Goal: Information Seeking & Learning: Learn about a topic

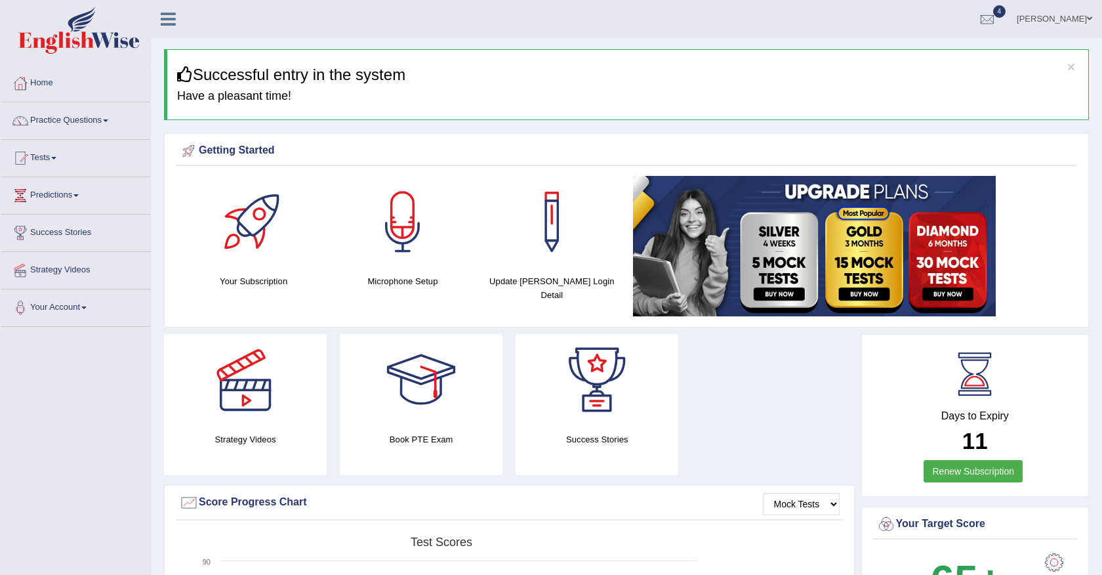
click at [94, 123] on link "Practice Questions" at bounding box center [76, 118] width 150 height 33
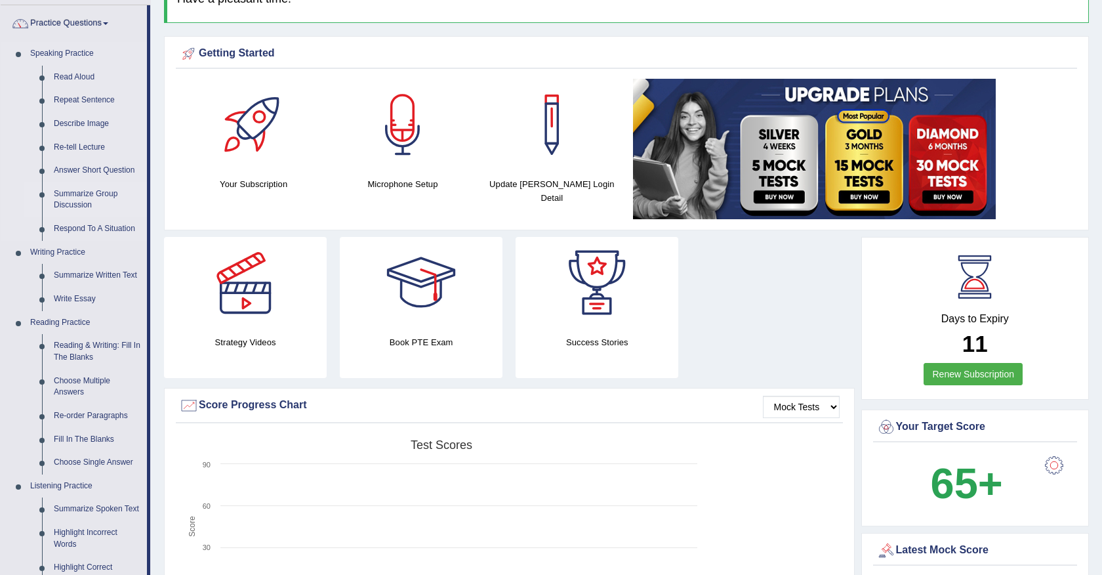
scroll to position [83, 0]
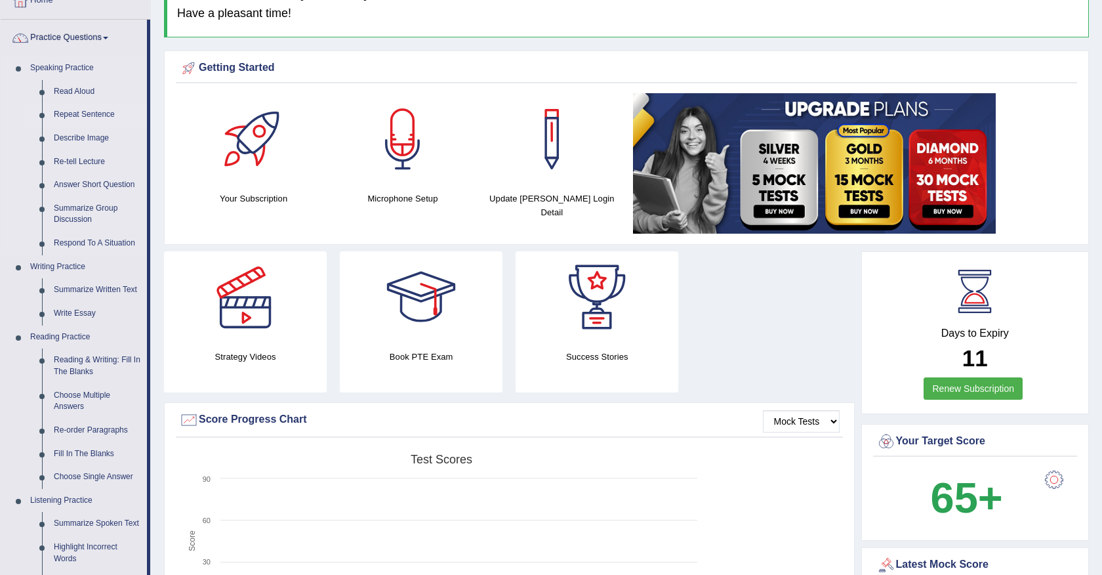
click at [77, 117] on link "Repeat Sentence" at bounding box center [97, 115] width 99 height 24
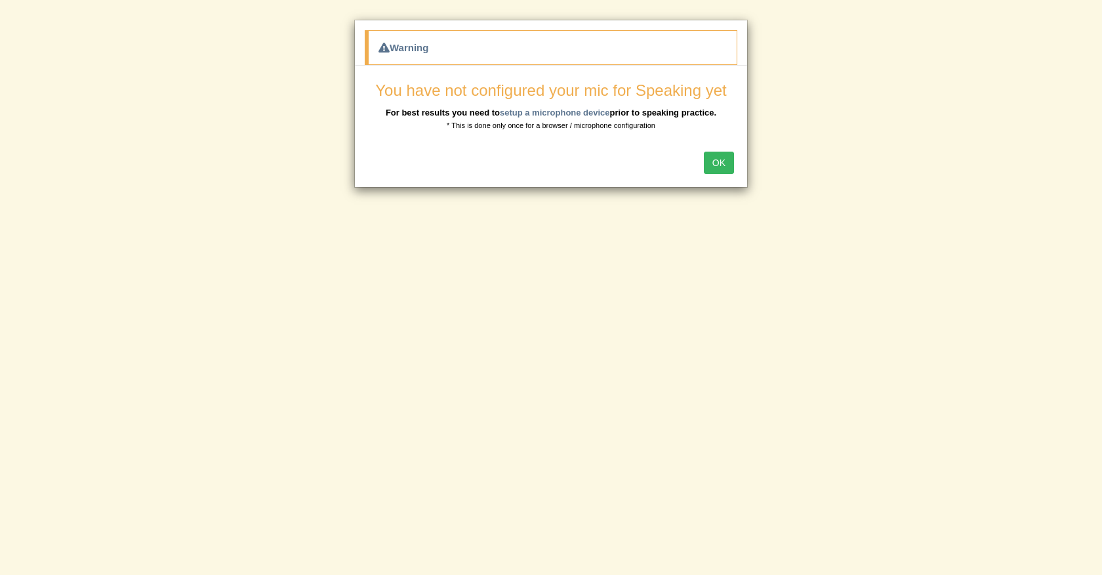
click at [723, 161] on button "OK" at bounding box center [719, 163] width 30 height 22
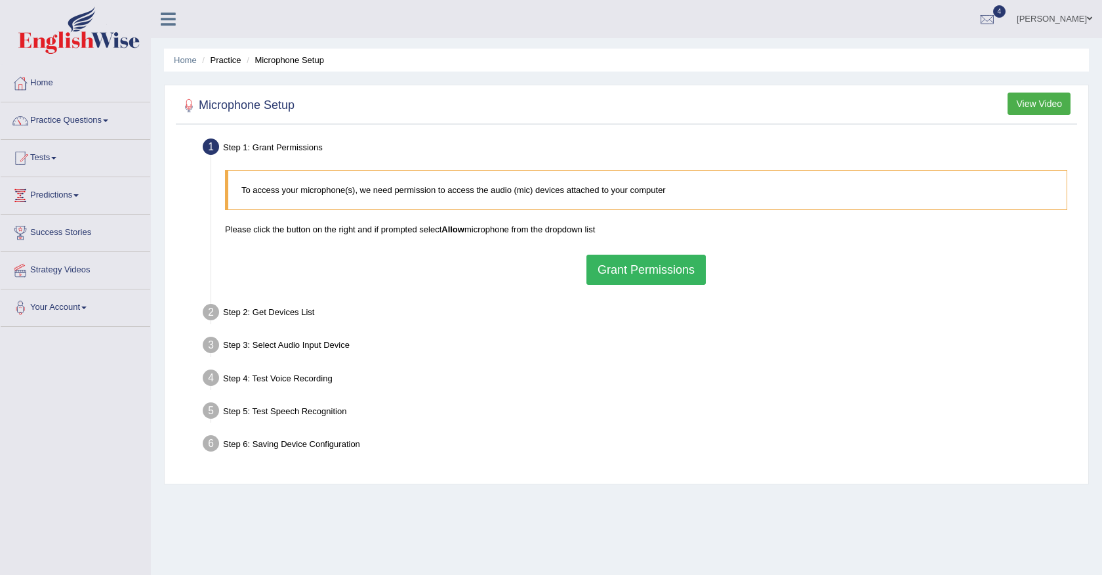
click at [667, 266] on button "Grant Permissions" at bounding box center [645, 270] width 119 height 30
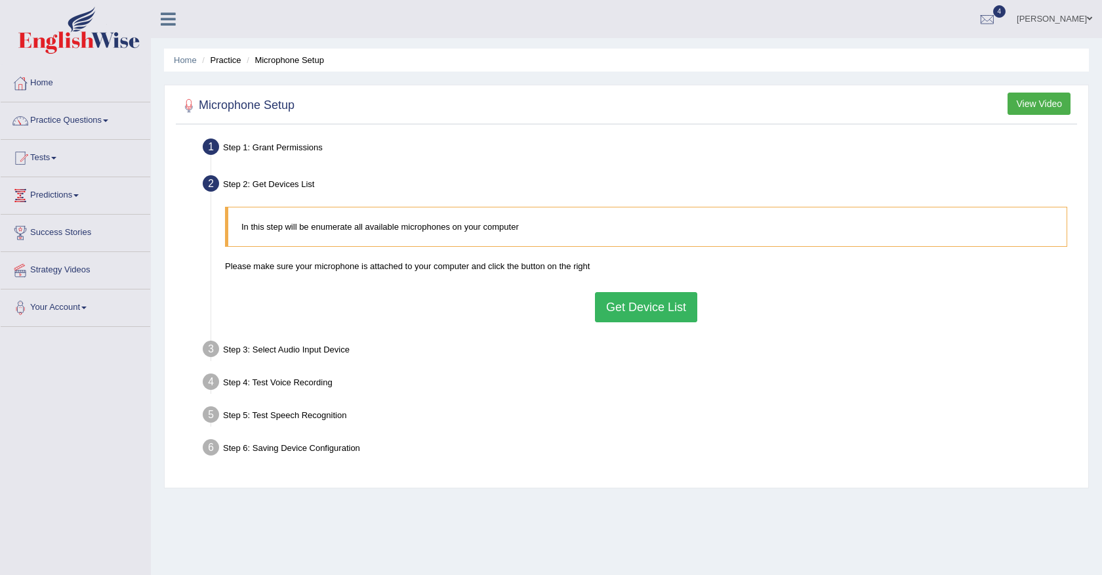
click at [642, 316] on button "Get Device List" at bounding box center [646, 307] width 102 height 30
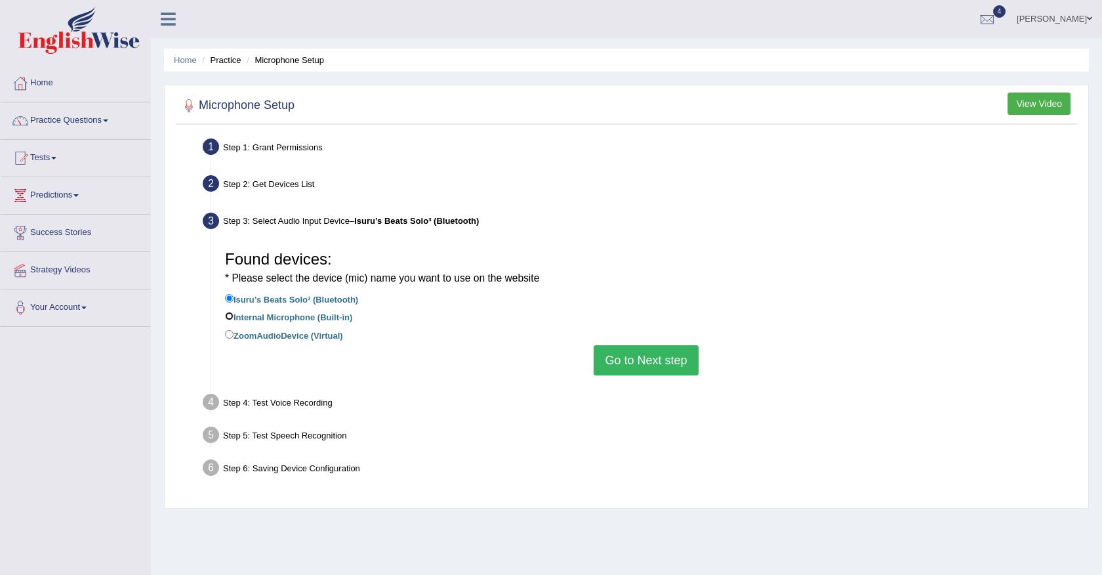
click at [231, 314] on input "Internal Microphone (Built-in)" at bounding box center [229, 316] width 9 height 9
radio input "true"
click at [643, 371] on button "Go to Next step" at bounding box center [646, 360] width 104 height 30
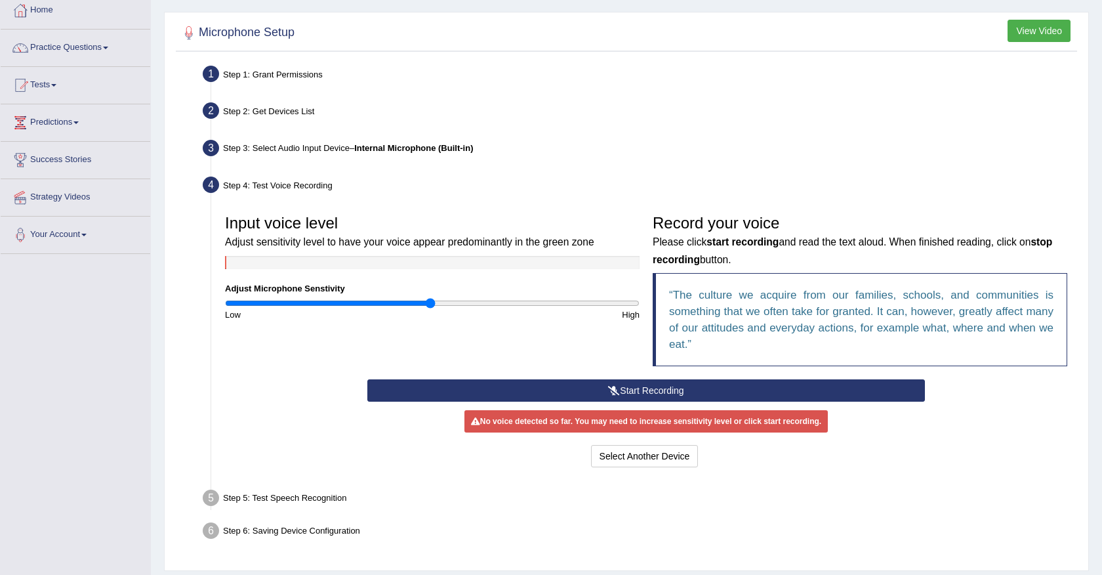
scroll to position [114, 0]
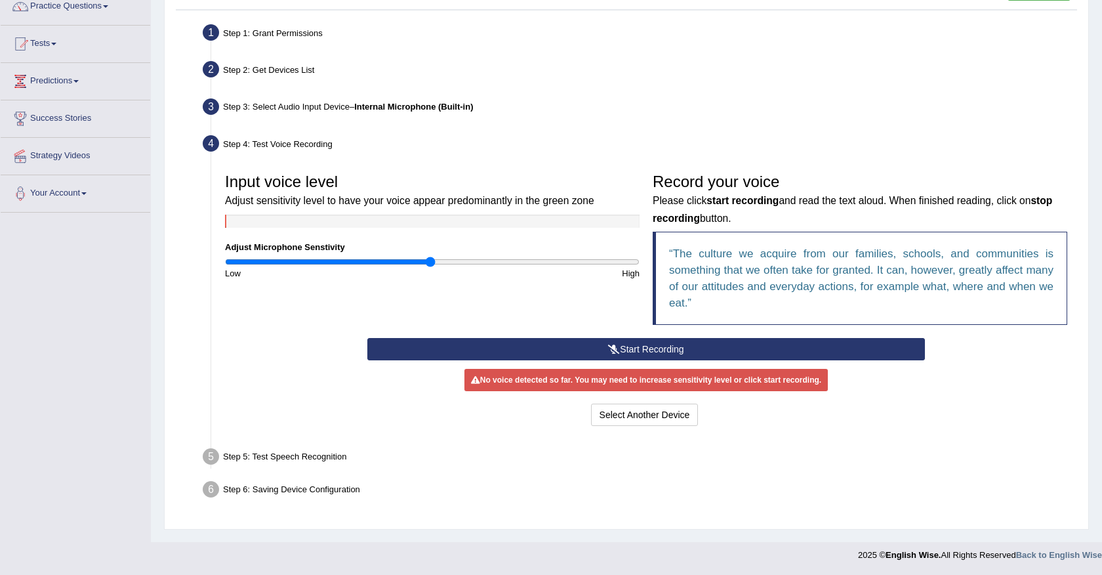
click at [623, 348] on button "Start Recording" at bounding box center [645, 349] width 557 height 22
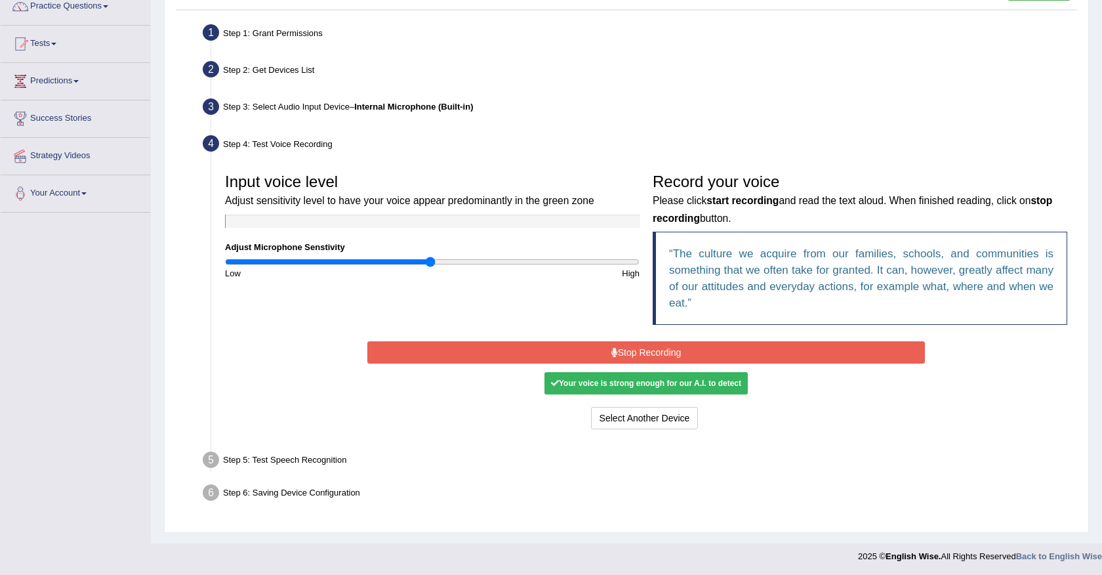
click at [623, 348] on button "Stop Recording" at bounding box center [645, 352] width 557 height 22
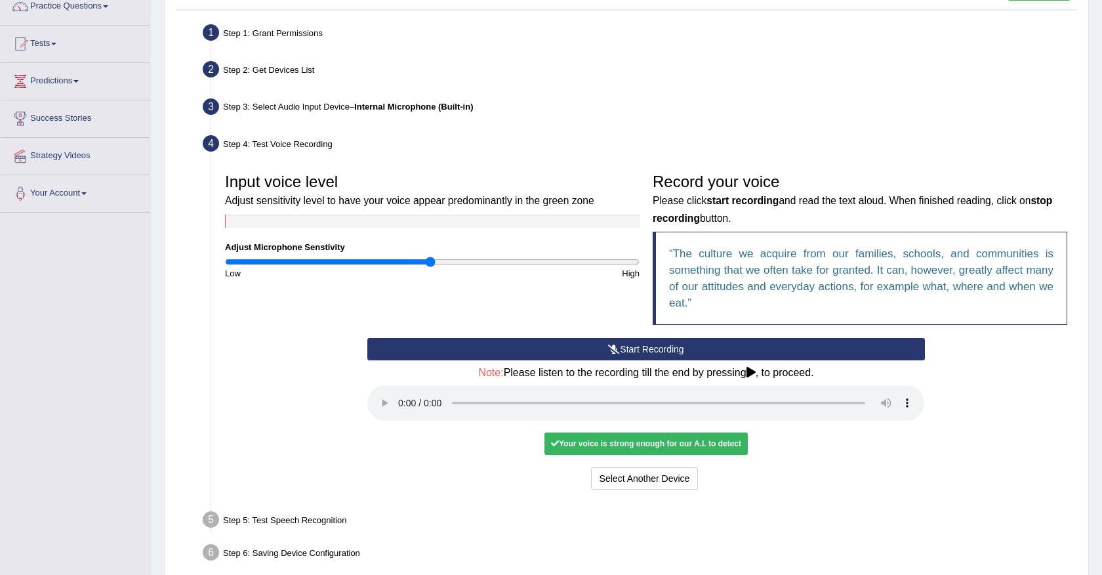
scroll to position [175, 0]
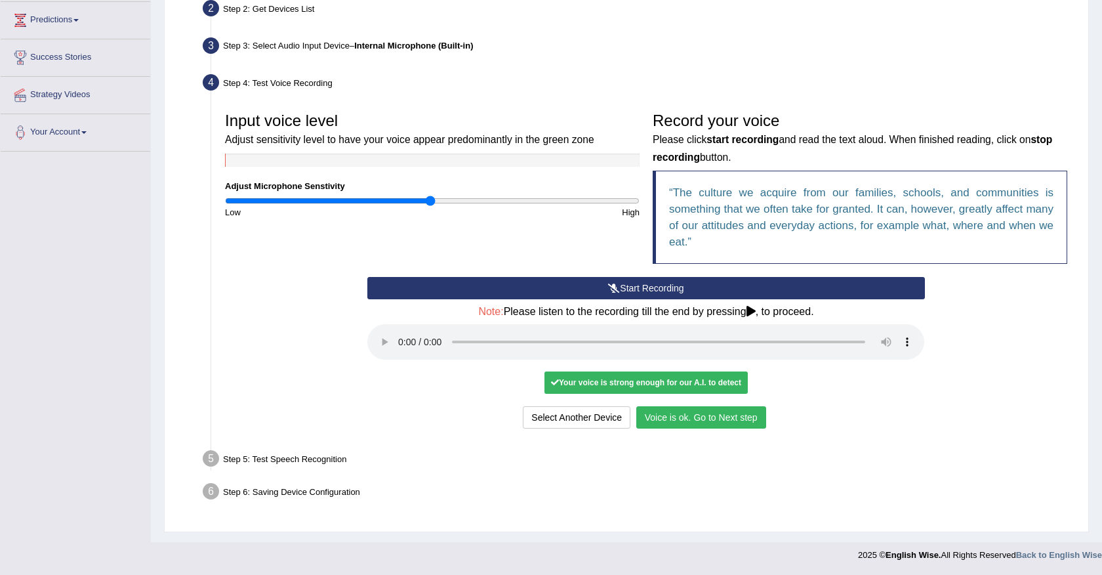
click at [693, 423] on button "Voice is ok. Go to Next step" at bounding box center [701, 417] width 130 height 22
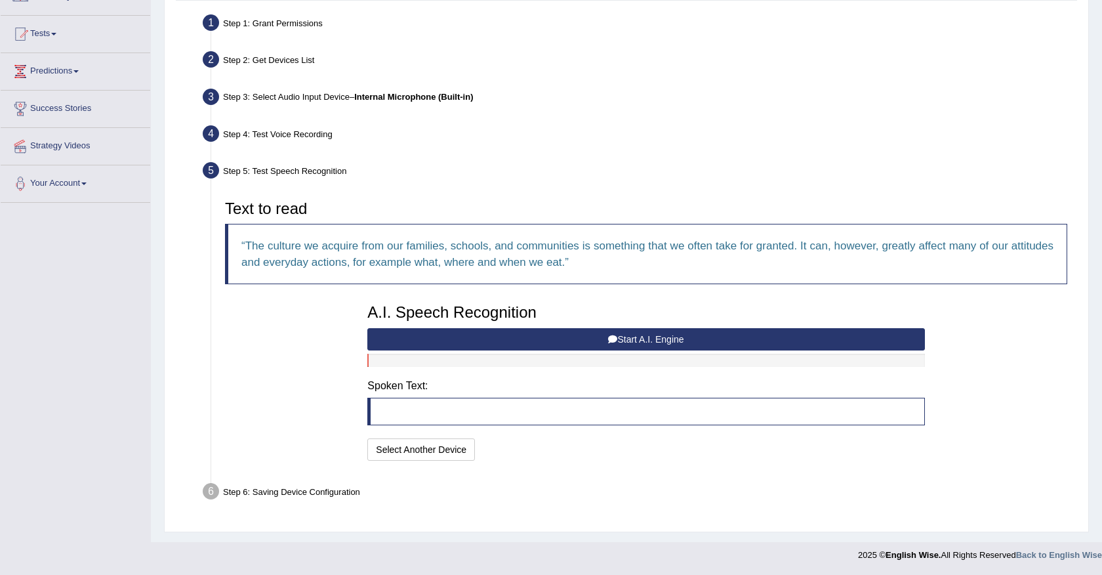
scroll to position [124, 0]
click at [664, 337] on button "Start A.I. Engine" at bounding box center [645, 339] width 557 height 22
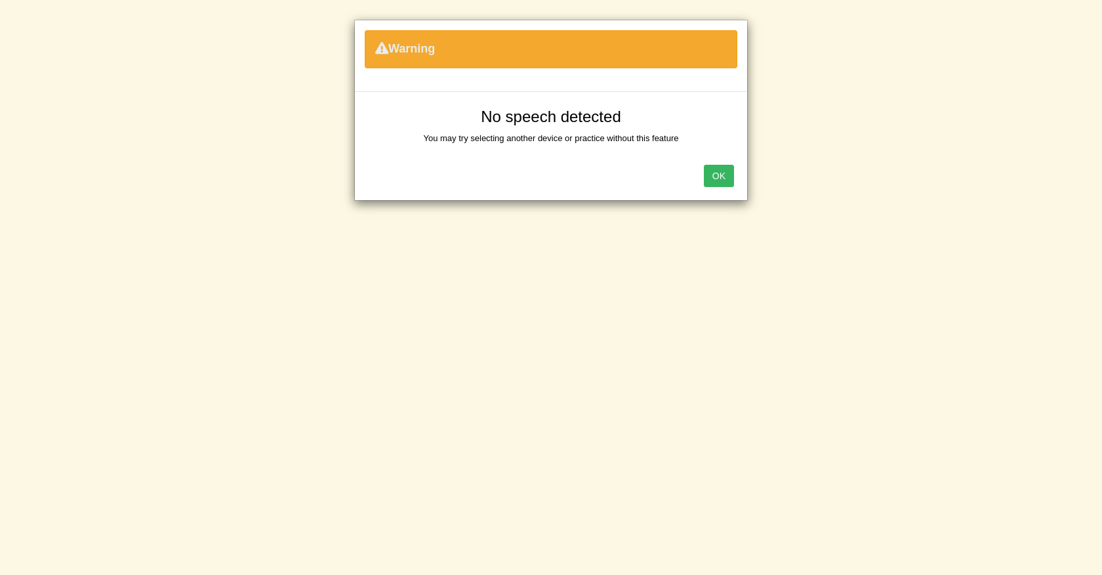
click at [718, 171] on button "OK" at bounding box center [719, 176] width 30 height 22
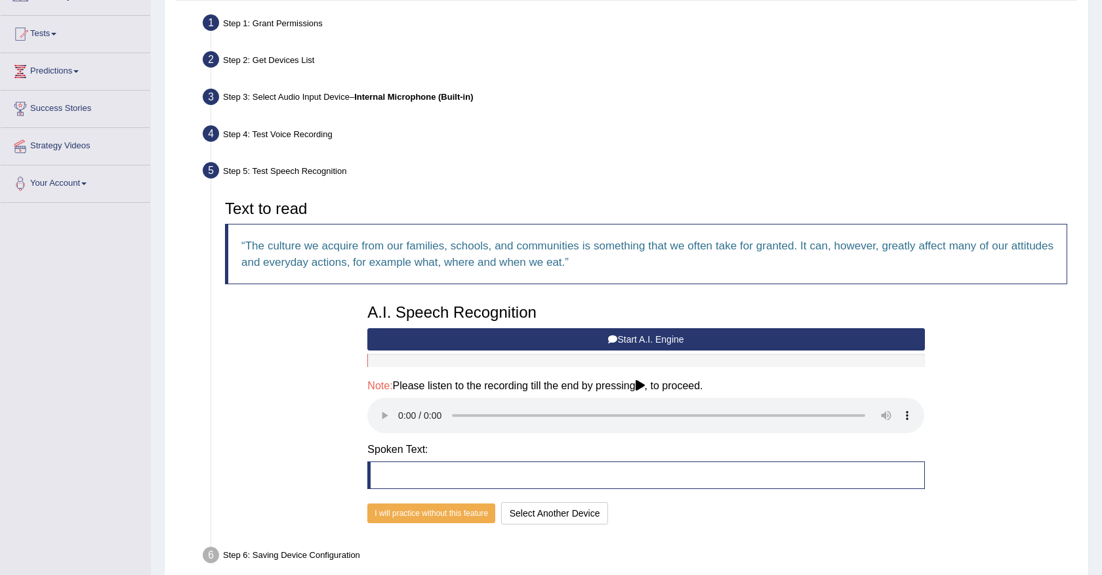
scroll to position [187, 0]
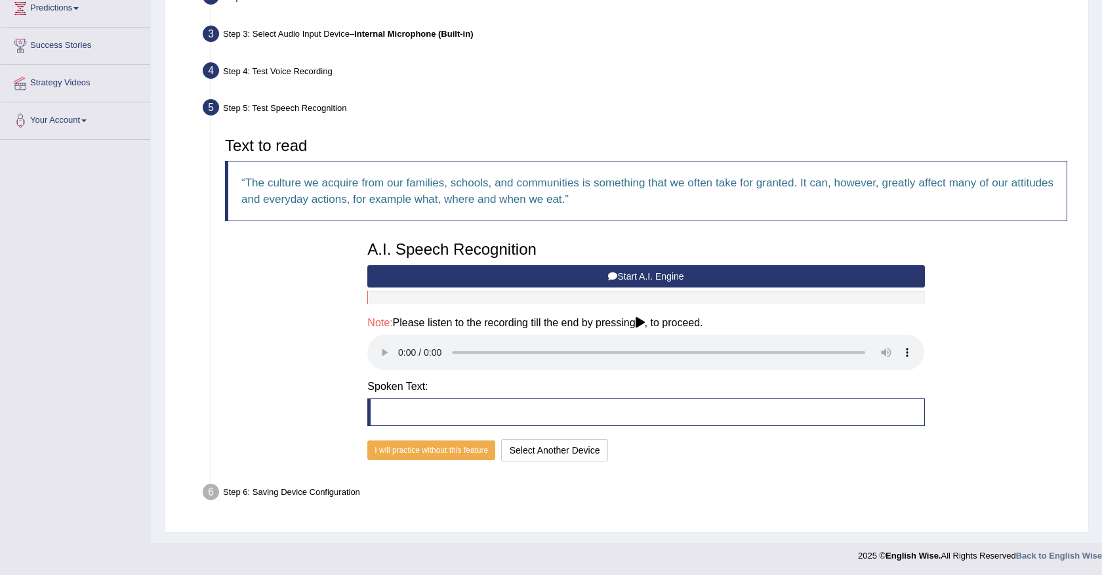
click at [619, 276] on button "Start A.I. Engine" at bounding box center [645, 276] width 557 height 22
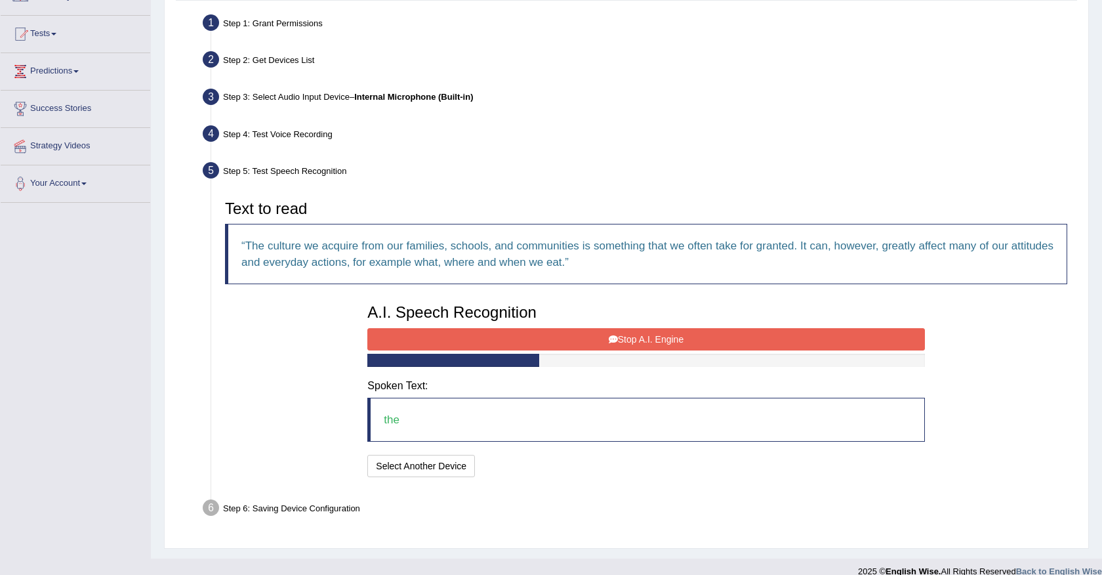
scroll to position [140, 0]
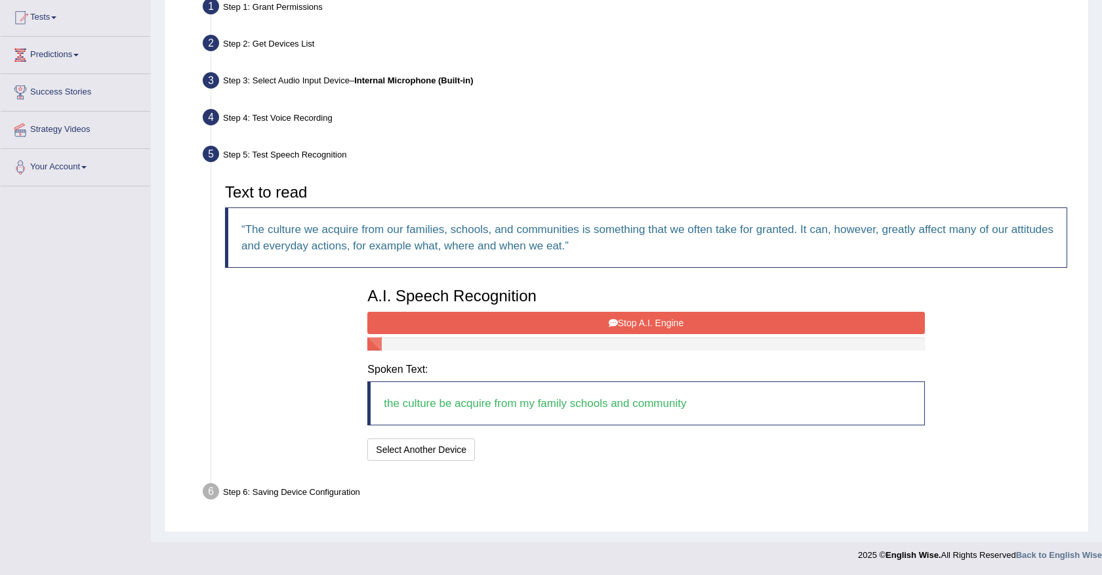
click at [579, 322] on button "Stop A.I. Engine" at bounding box center [645, 323] width 557 height 22
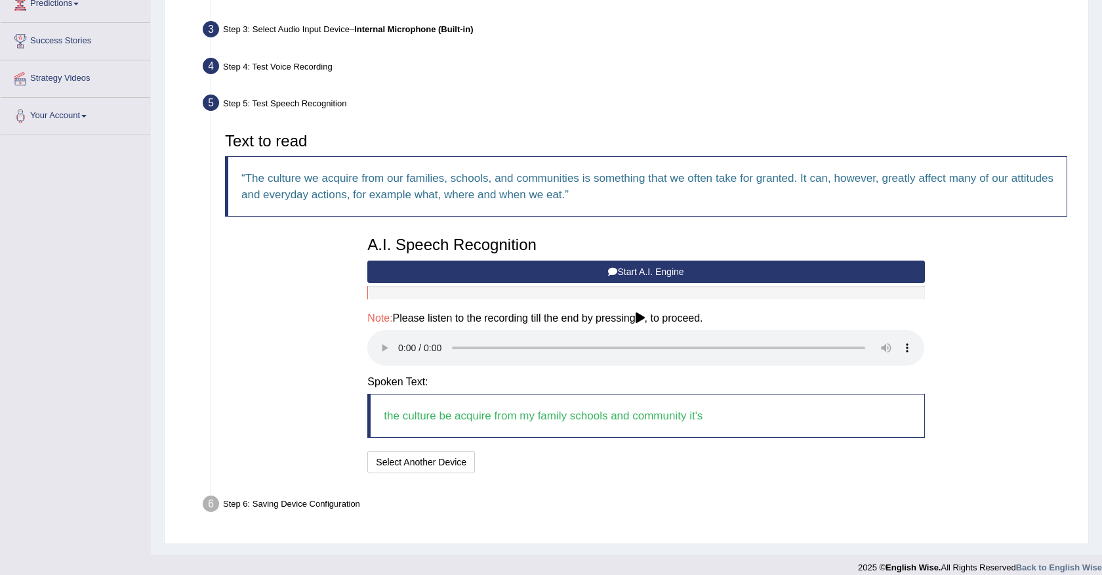
scroll to position [203, 0]
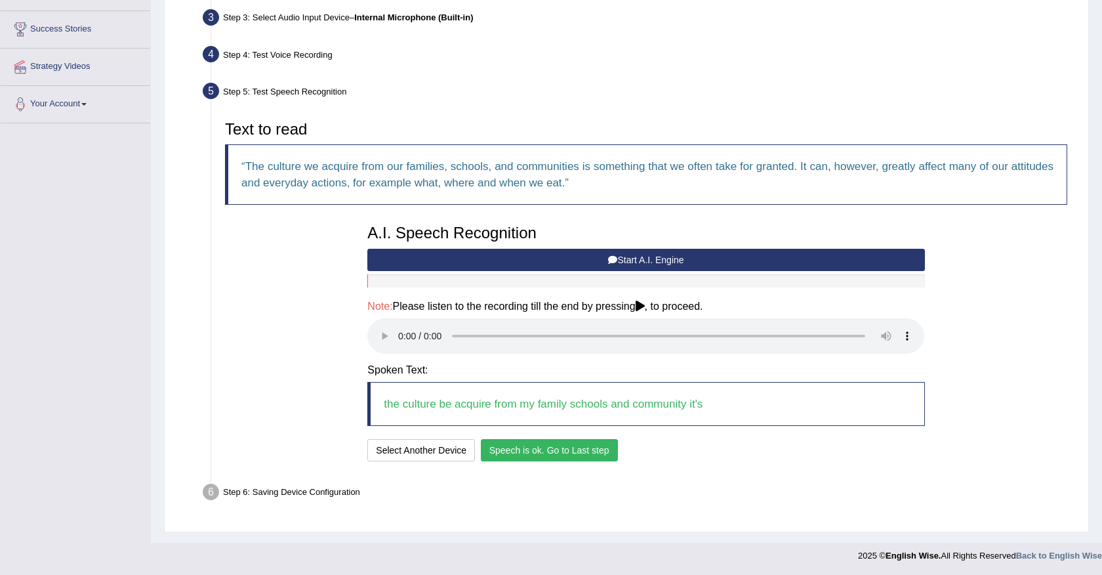
click at [535, 450] on button "Speech is ok. Go to Last step" at bounding box center [549, 450] width 137 height 22
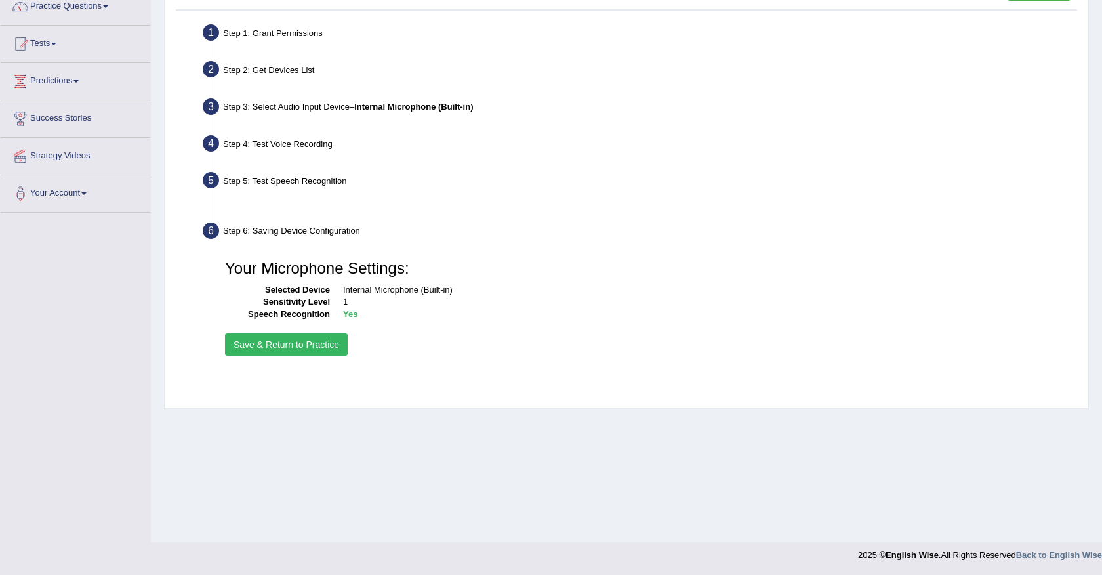
scroll to position [114, 0]
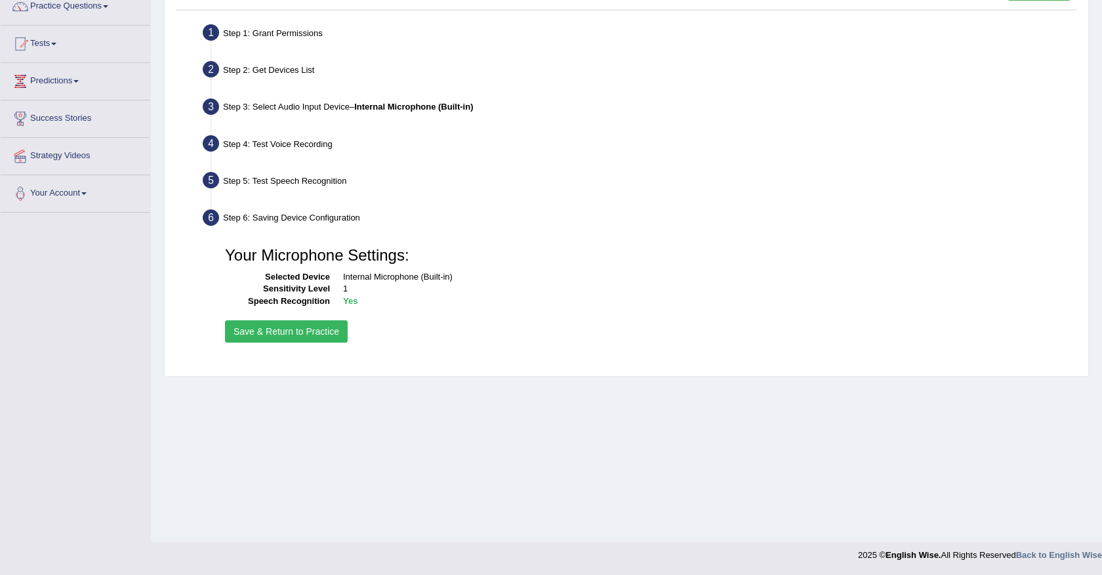
click at [306, 333] on button "Save & Return to Practice" at bounding box center [286, 331] width 123 height 22
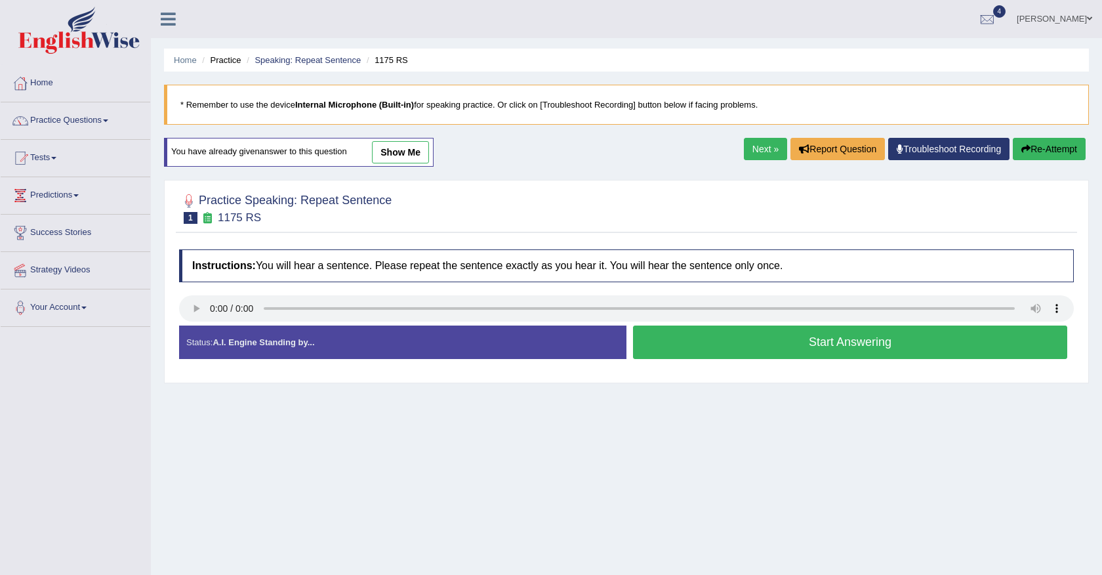
click at [98, 121] on link "Practice Questions" at bounding box center [76, 118] width 150 height 33
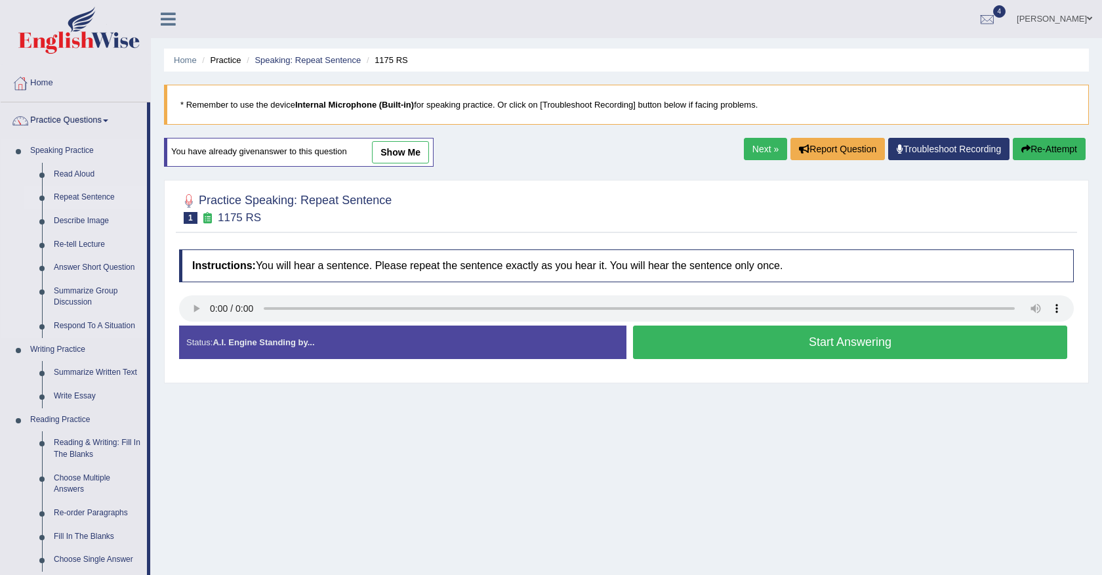
click at [91, 199] on link "Repeat Sentence" at bounding box center [97, 198] width 99 height 24
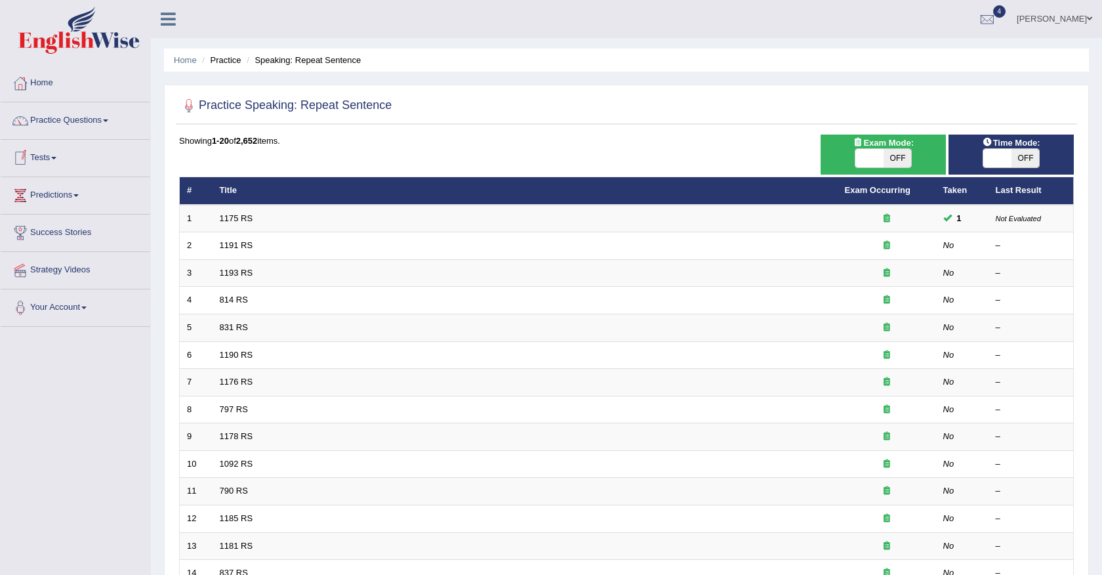
click at [1027, 154] on span "OFF" at bounding box center [1026, 158] width 28 height 18
checkbox input "true"
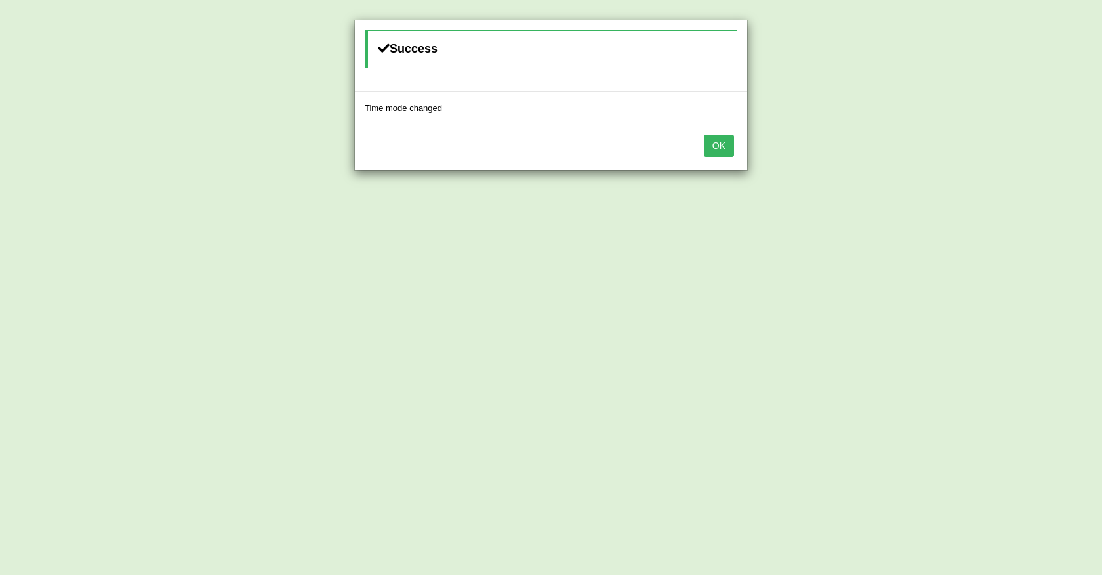
click at [716, 152] on button "OK" at bounding box center [719, 145] width 30 height 22
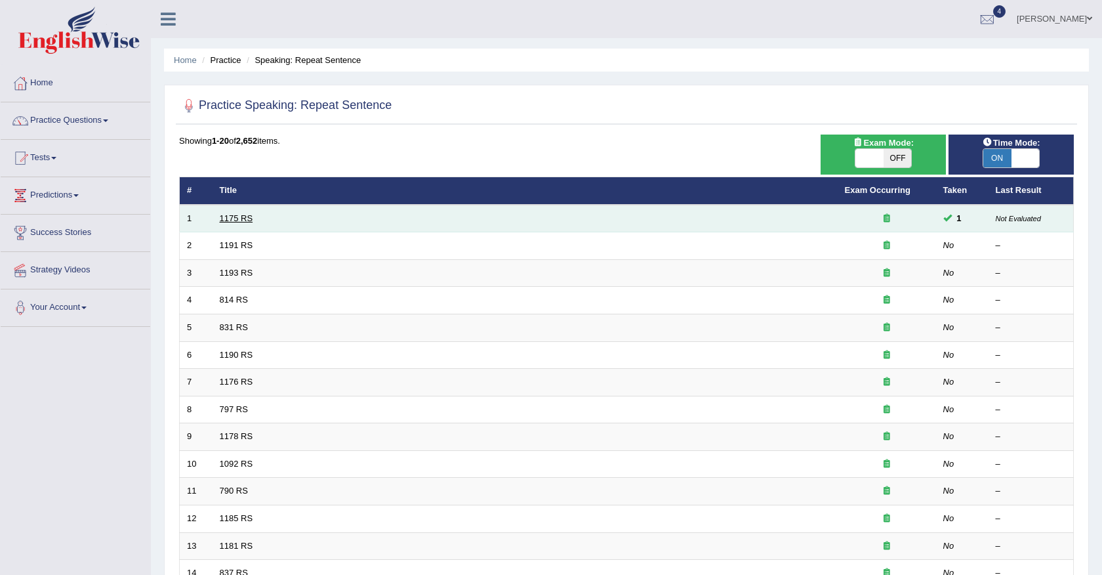
click at [243, 220] on link "1175 RS" at bounding box center [236, 218] width 33 height 10
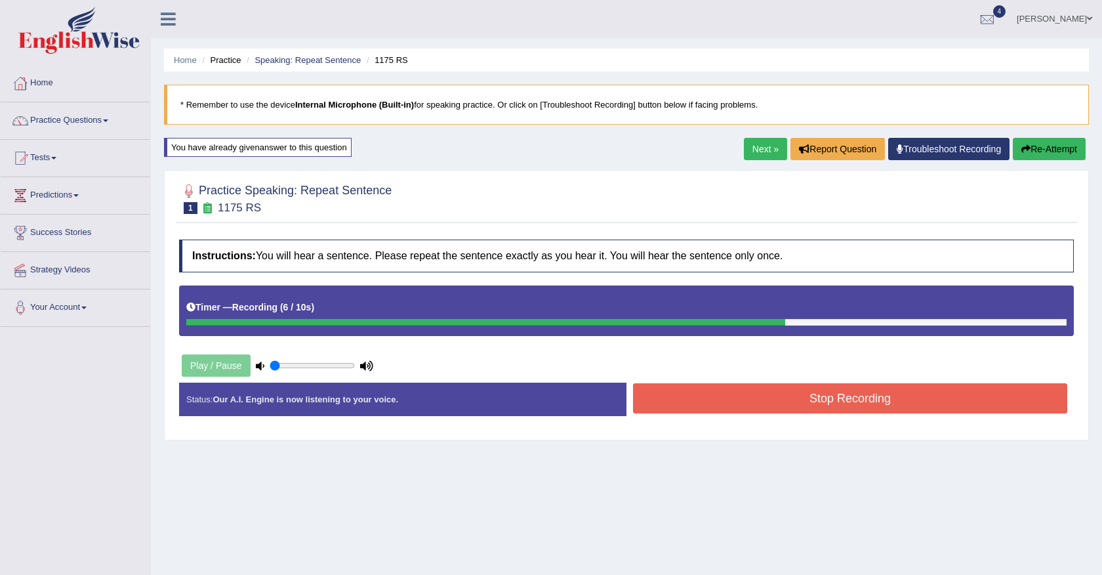
click at [703, 405] on button "Stop Recording" at bounding box center [850, 398] width 434 height 30
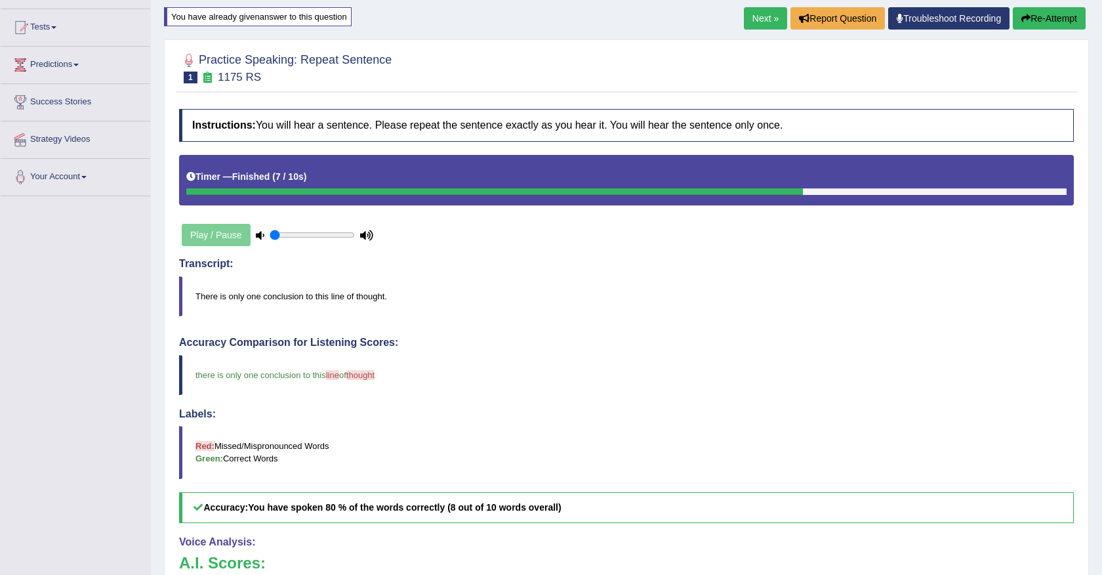
scroll to position [133, 0]
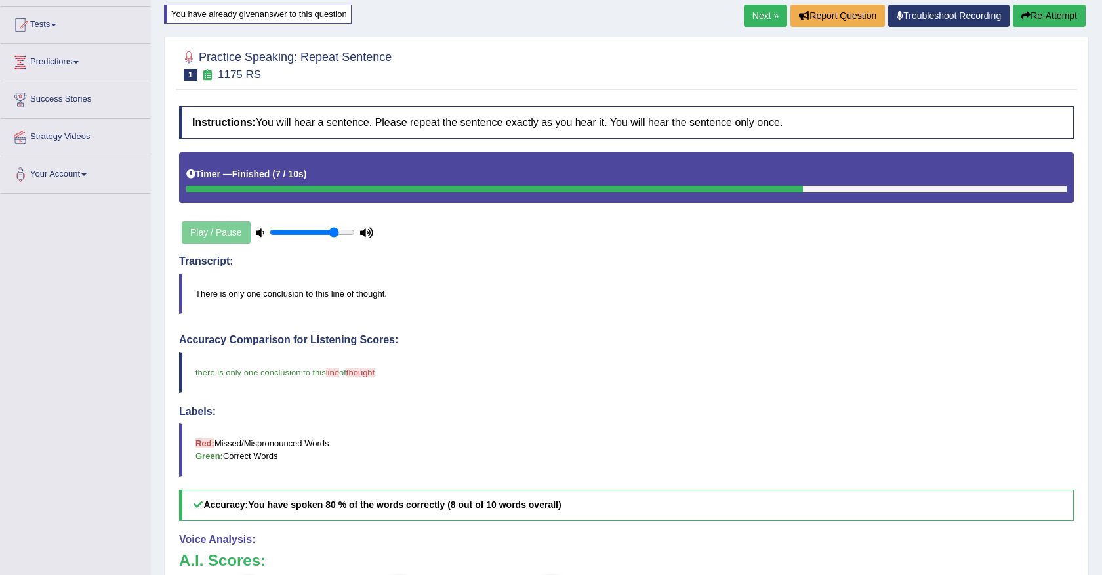
drag, startPoint x: 300, startPoint y: 233, endPoint x: 335, endPoint y: 232, distance: 34.8
type input "0.8"
click at [335, 232] on input "range" at bounding box center [312, 232] width 85 height 10
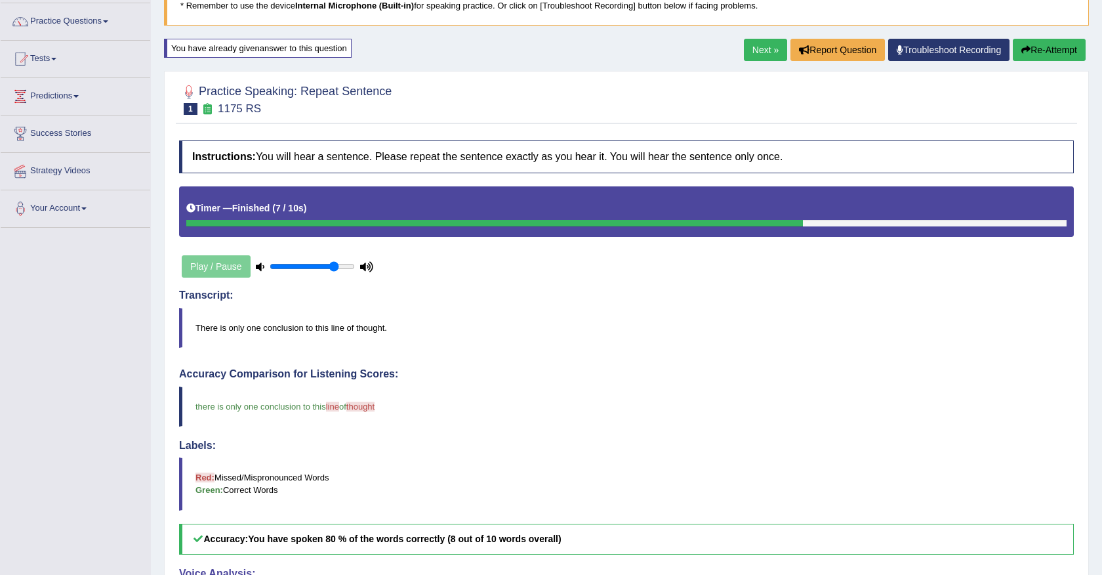
scroll to position [87, 0]
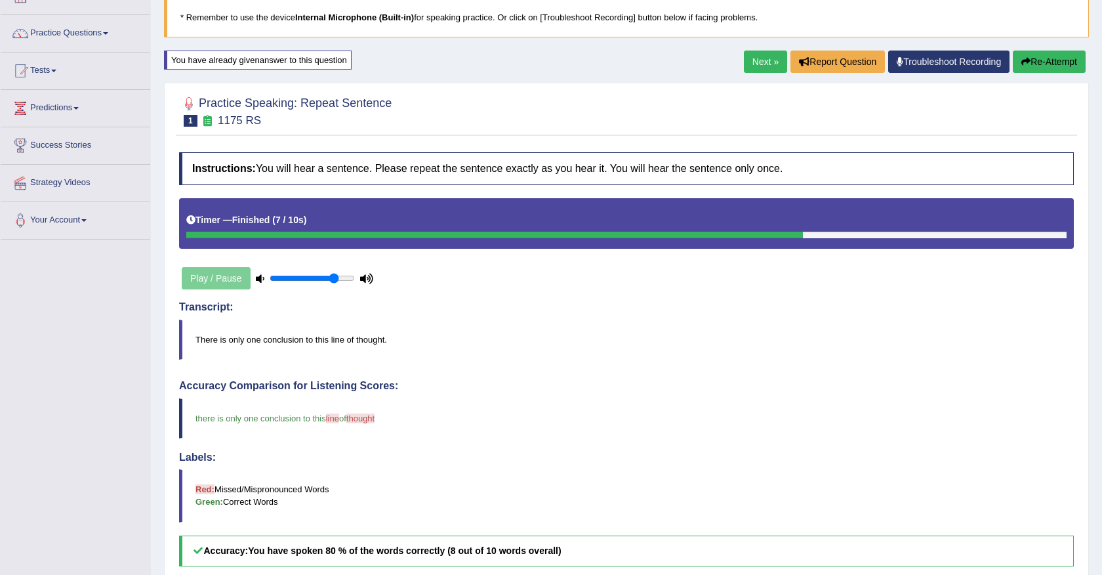
click at [763, 62] on link "Next »" at bounding box center [765, 62] width 43 height 22
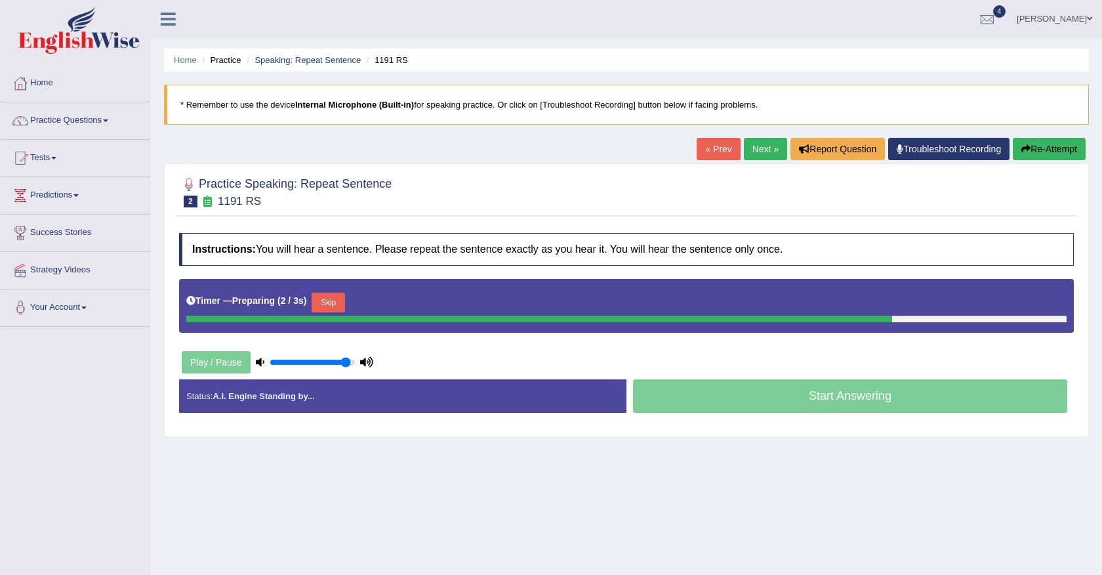
type input "0.95"
click at [345, 360] on input "range" at bounding box center [312, 362] width 85 height 10
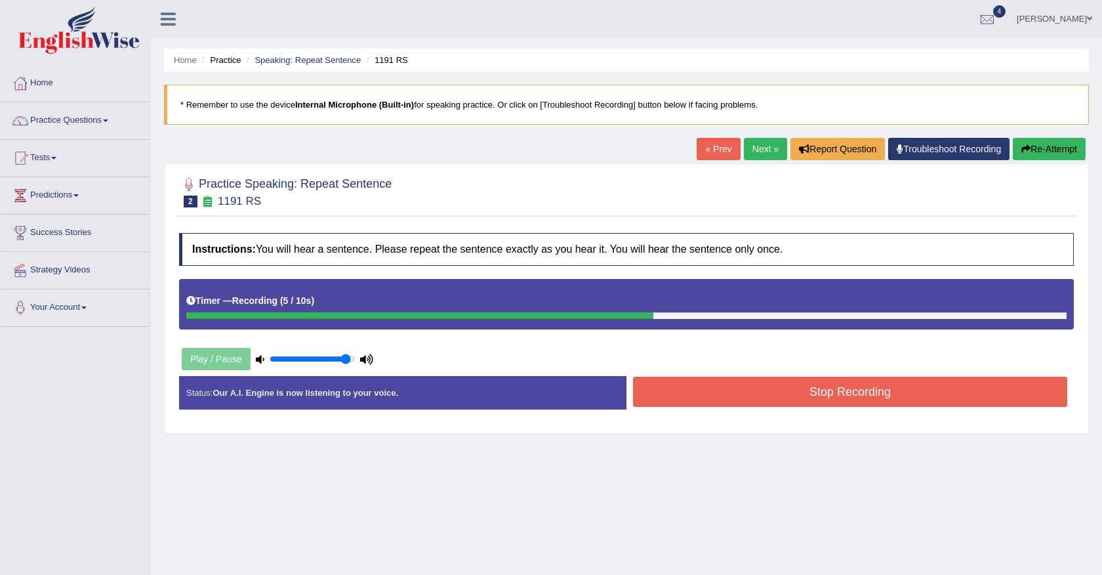
click at [735, 390] on button "Stop Recording" at bounding box center [850, 392] width 434 height 30
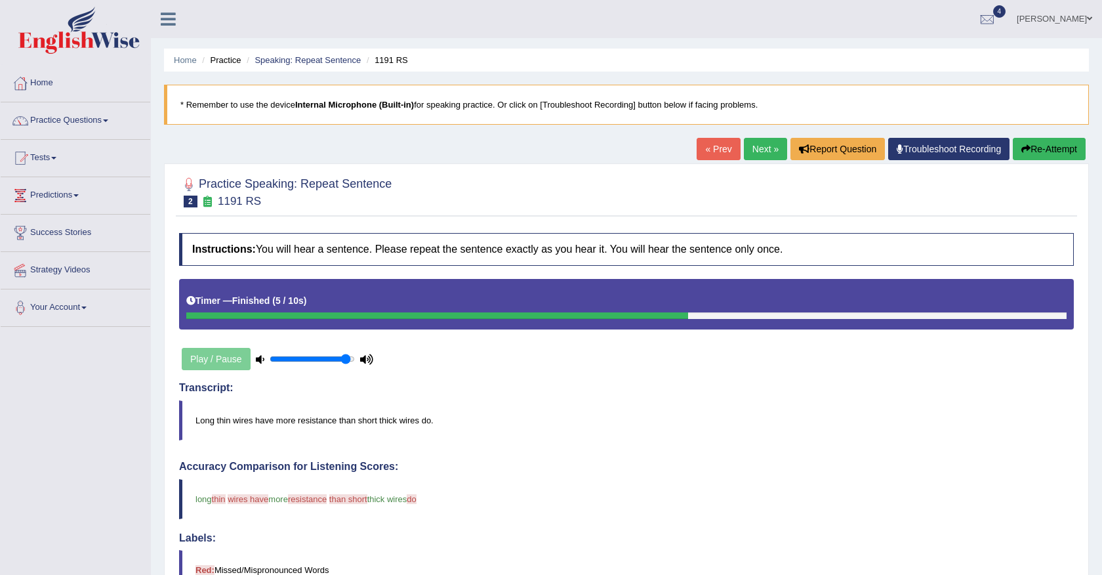
click at [764, 145] on link "Next »" at bounding box center [765, 149] width 43 height 22
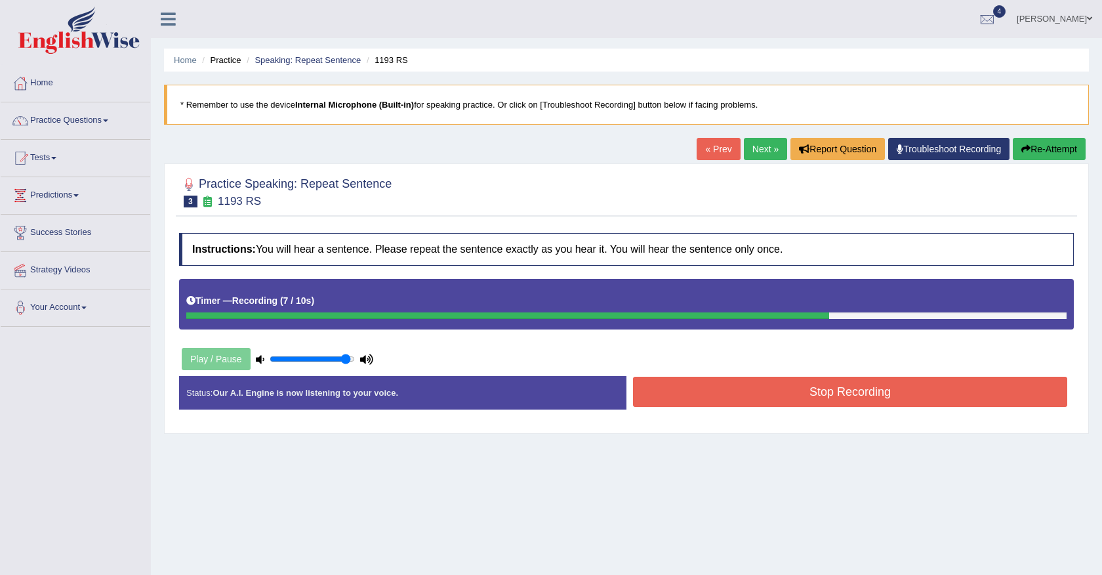
click at [728, 395] on button "Stop Recording" at bounding box center [850, 392] width 434 height 30
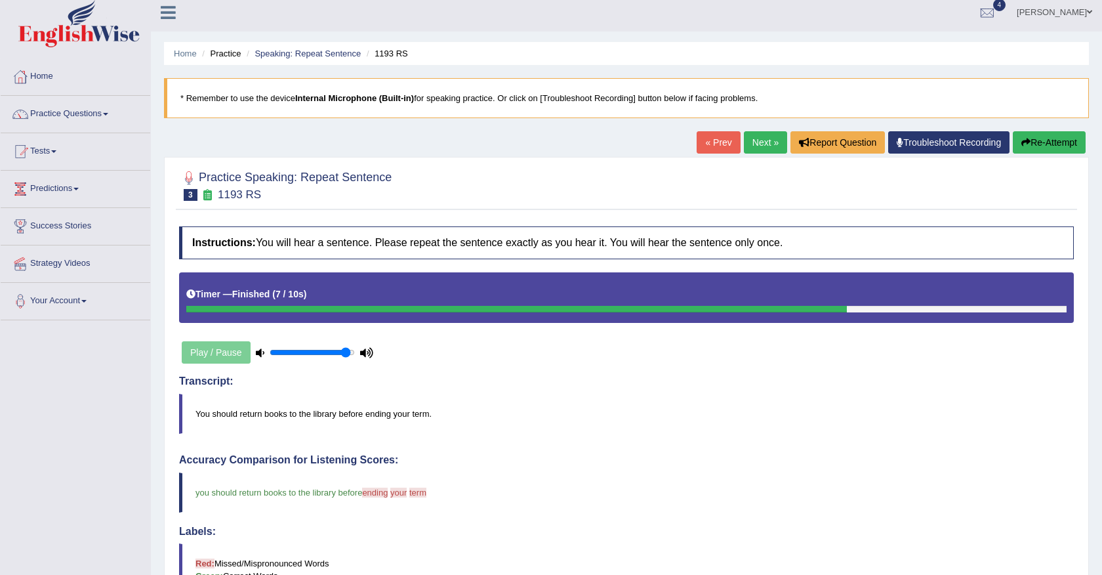
scroll to position [1, 0]
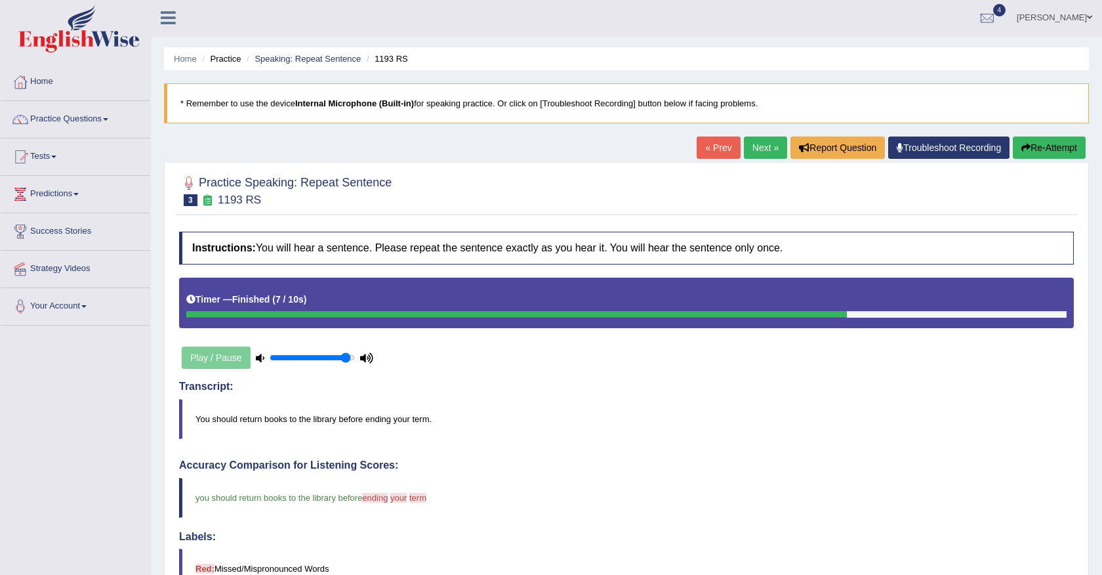
click at [756, 152] on link "Next »" at bounding box center [765, 147] width 43 height 22
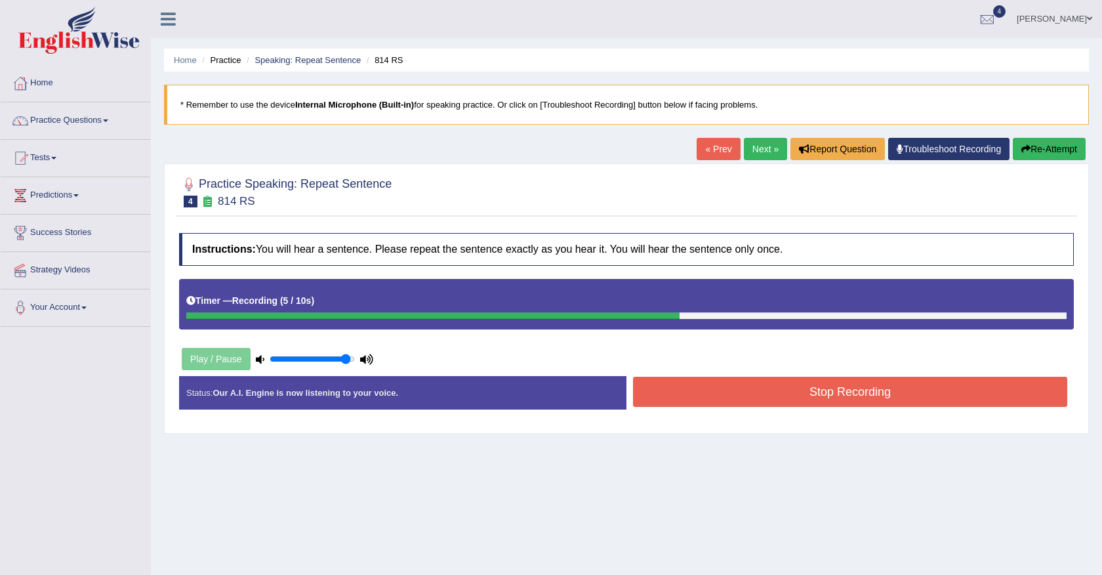
click at [772, 401] on button "Stop Recording" at bounding box center [850, 392] width 434 height 30
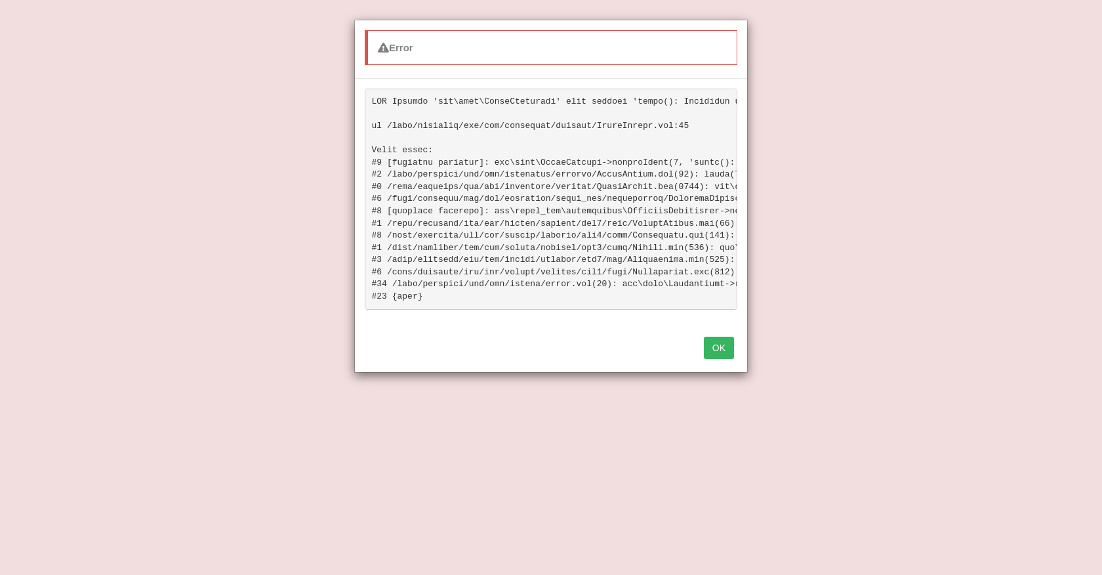
click at [720, 350] on button "OK" at bounding box center [719, 348] width 30 height 22
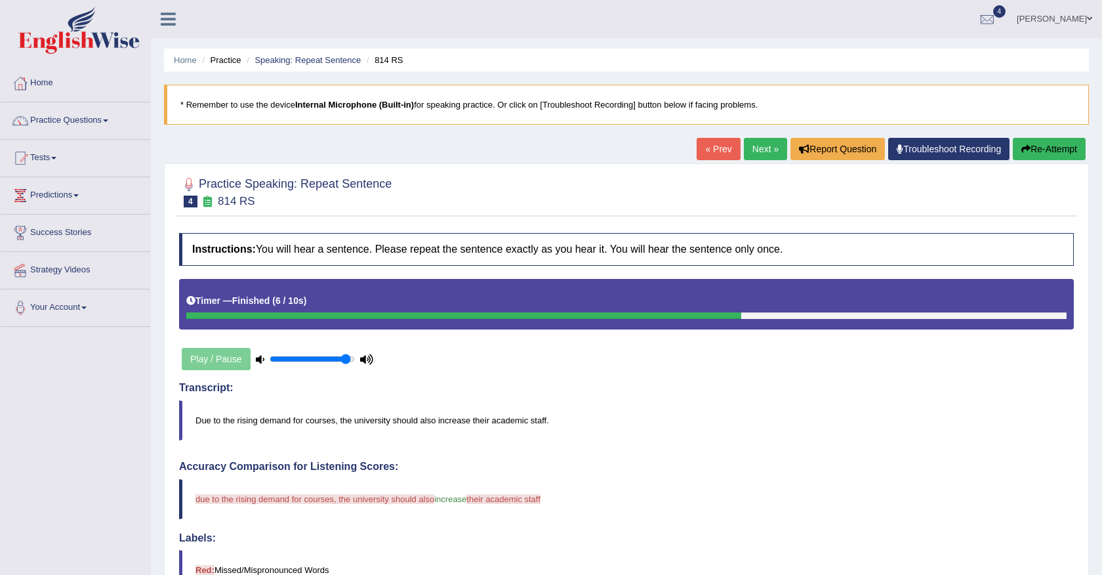
click at [1061, 151] on button "Re-Attempt" at bounding box center [1049, 149] width 73 height 22
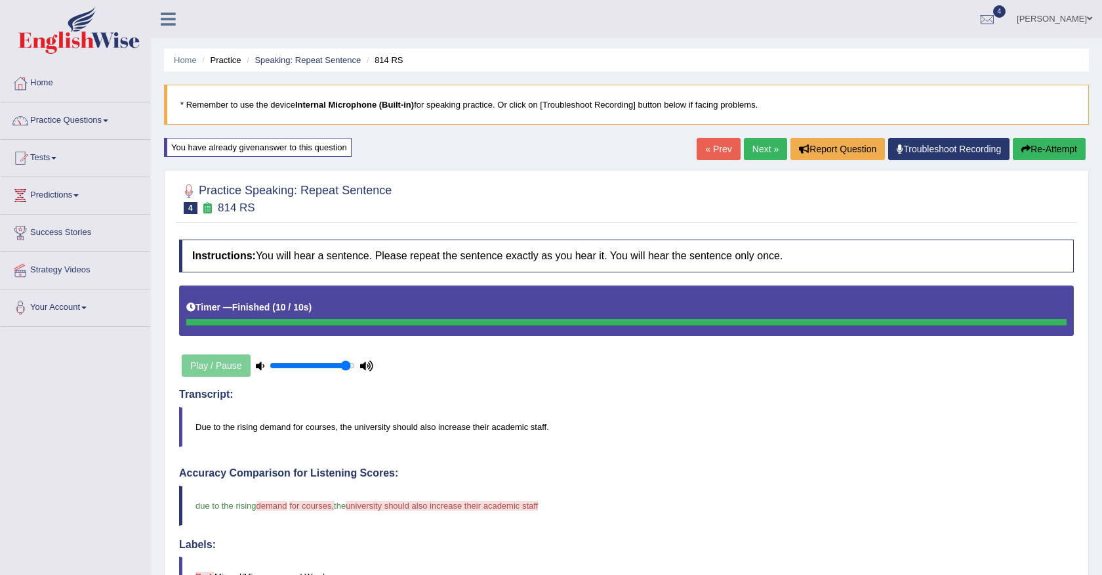
click at [1035, 150] on button "Re-Attempt" at bounding box center [1049, 149] width 73 height 22
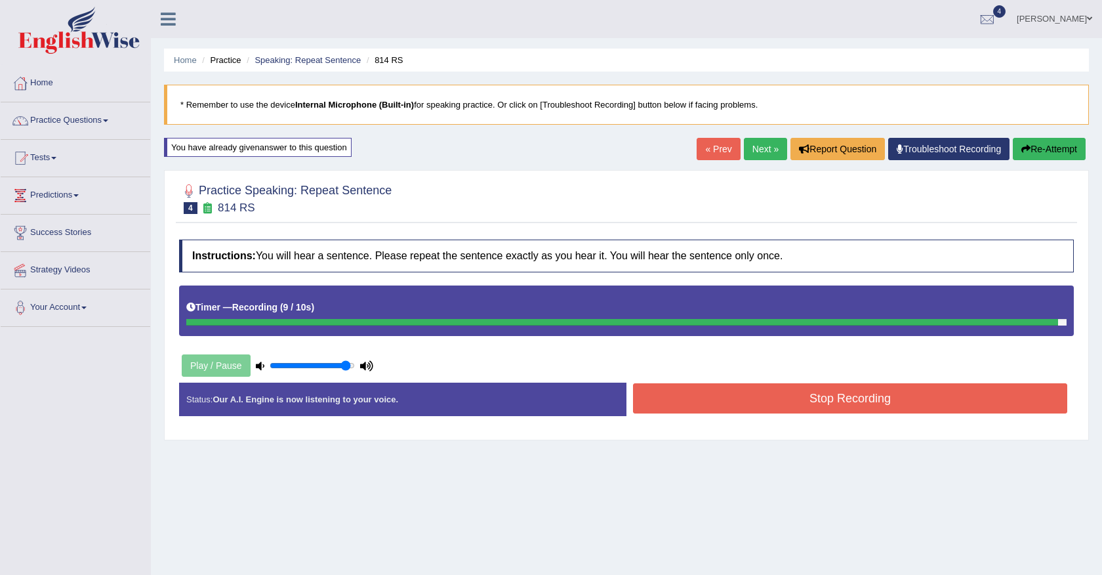
click at [820, 410] on button "Stop Recording" at bounding box center [850, 398] width 434 height 30
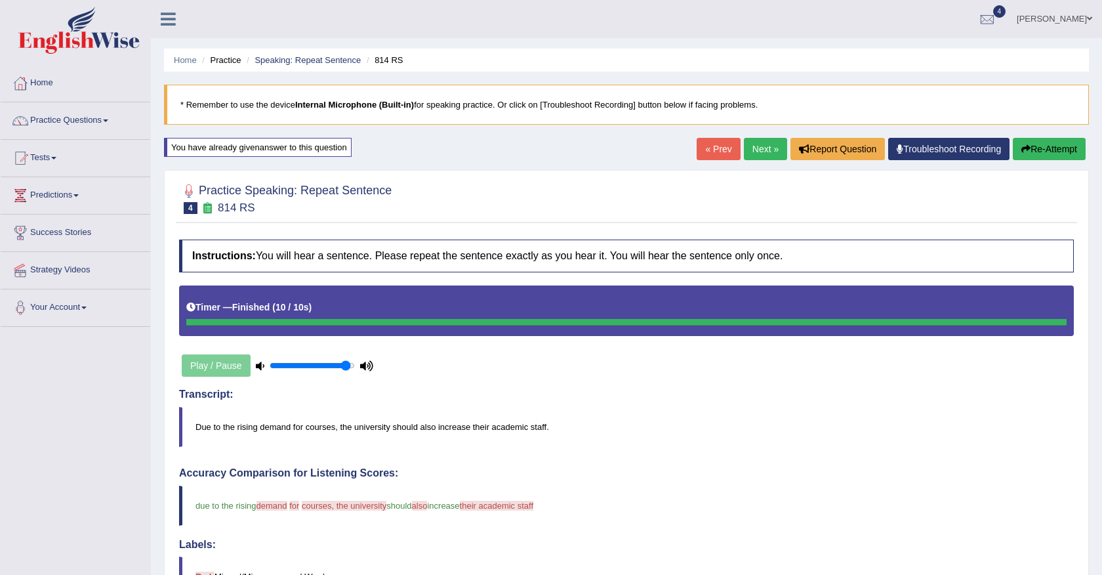
click at [1060, 150] on button "Re-Attempt" at bounding box center [1049, 149] width 73 height 22
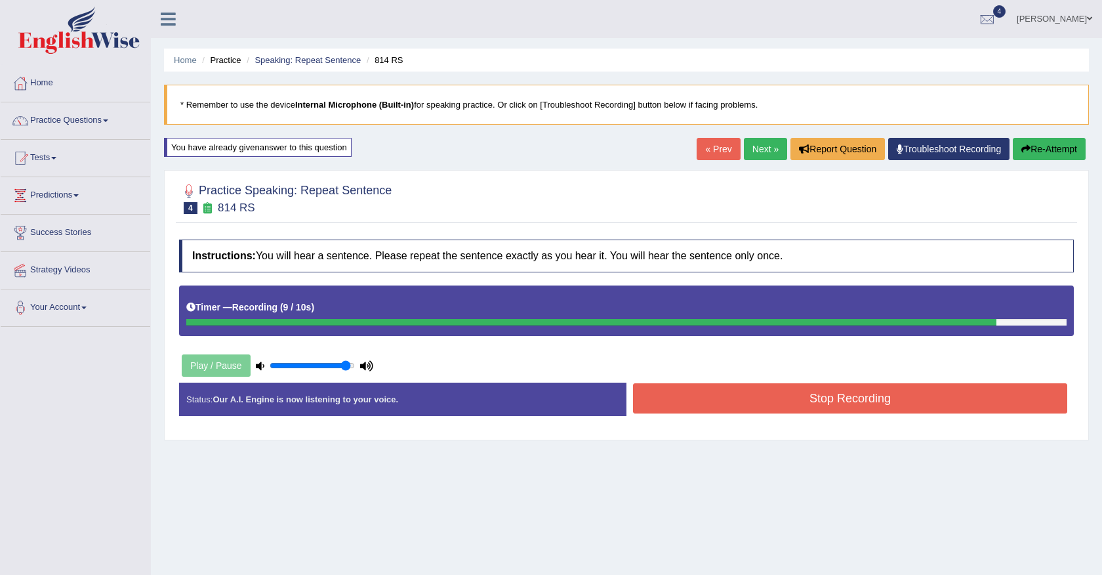
click at [1042, 154] on button "Re-Attempt" at bounding box center [1049, 149] width 73 height 22
click at [1044, 148] on button "Re-Attempt" at bounding box center [1049, 149] width 73 height 22
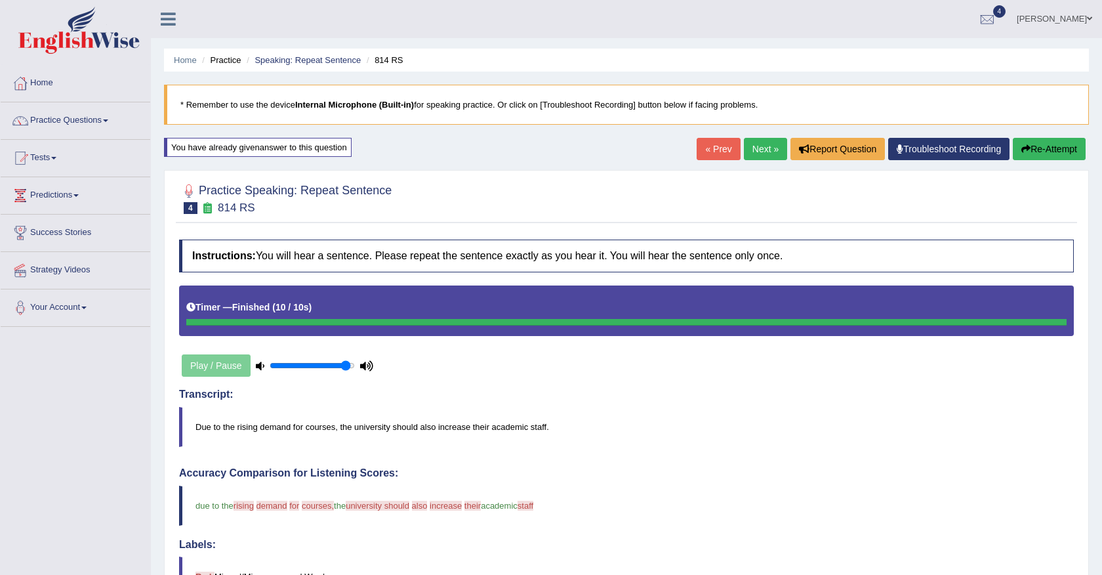
click at [1046, 151] on button "Re-Attempt" at bounding box center [1049, 149] width 73 height 22
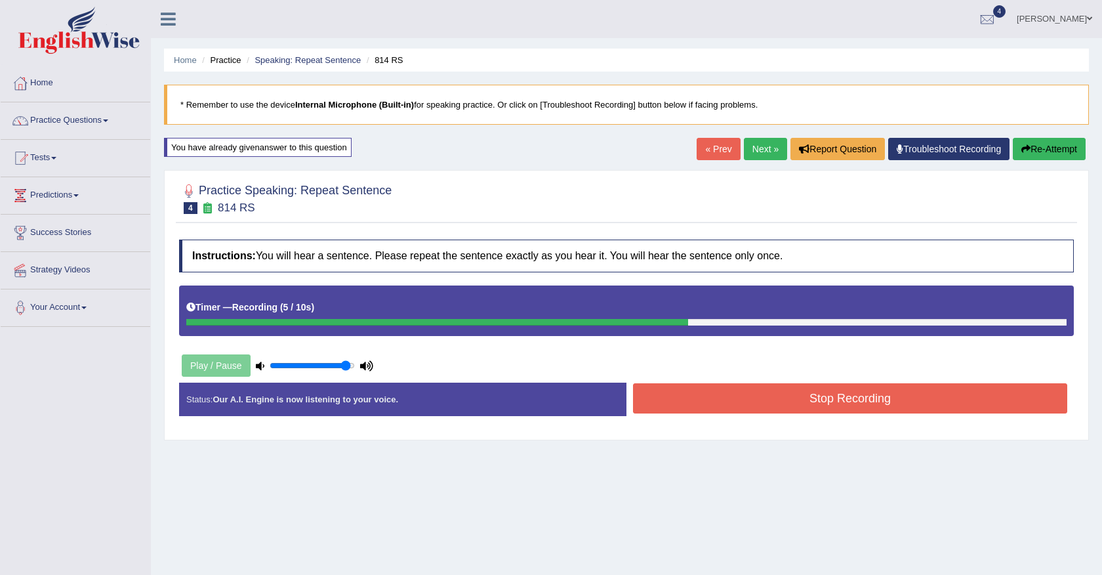
click at [743, 401] on button "Stop Recording" at bounding box center [850, 398] width 434 height 30
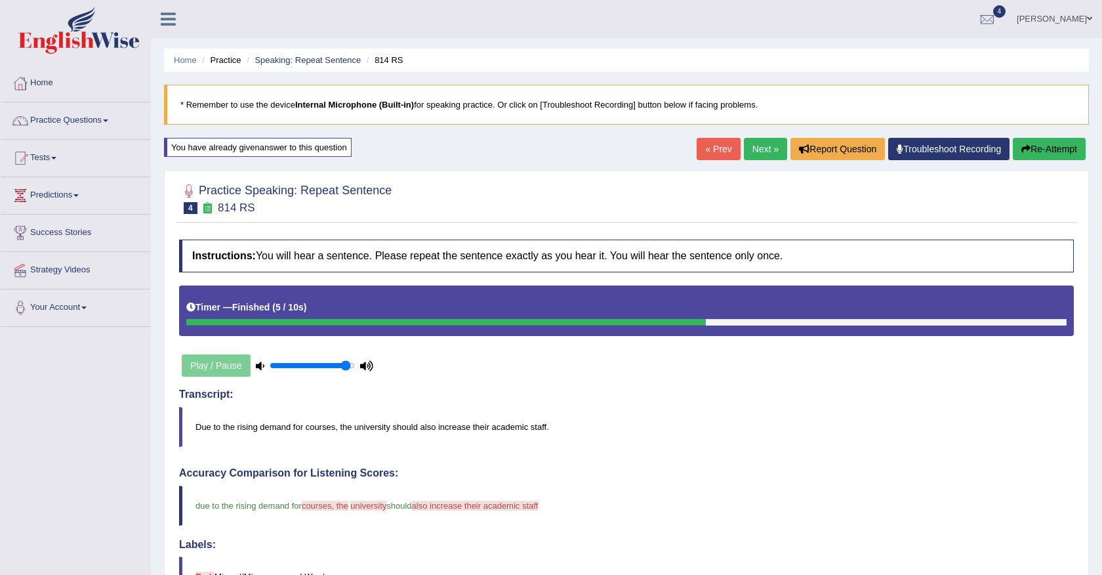
click at [757, 149] on link "Next »" at bounding box center [765, 149] width 43 height 22
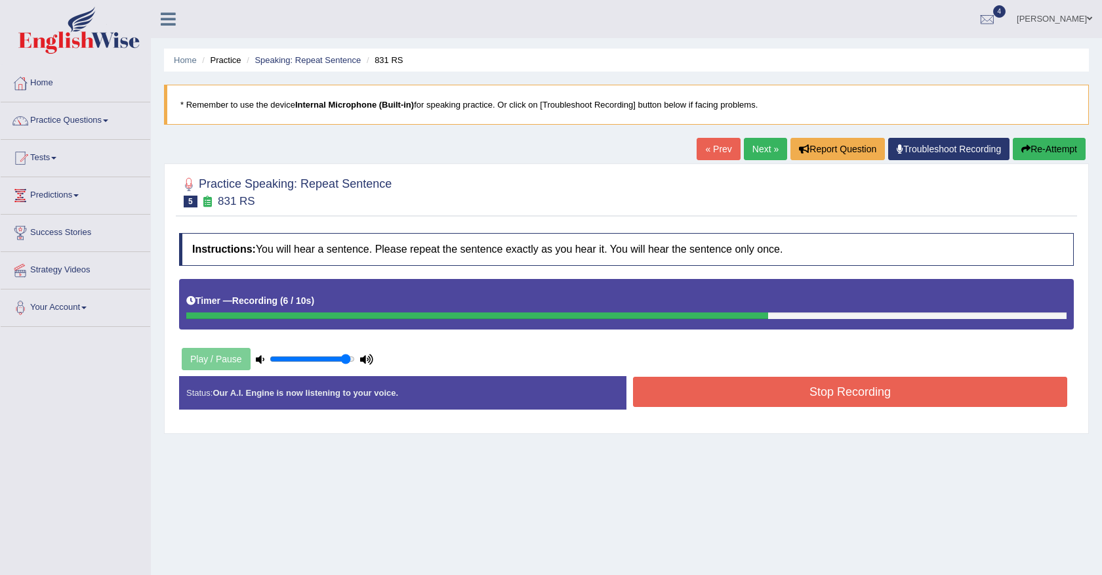
click at [1029, 153] on button "Re-Attempt" at bounding box center [1049, 149] width 73 height 22
click at [867, 382] on button "Stop Recording" at bounding box center [850, 392] width 434 height 30
